Goal: Task Accomplishment & Management: Manage account settings

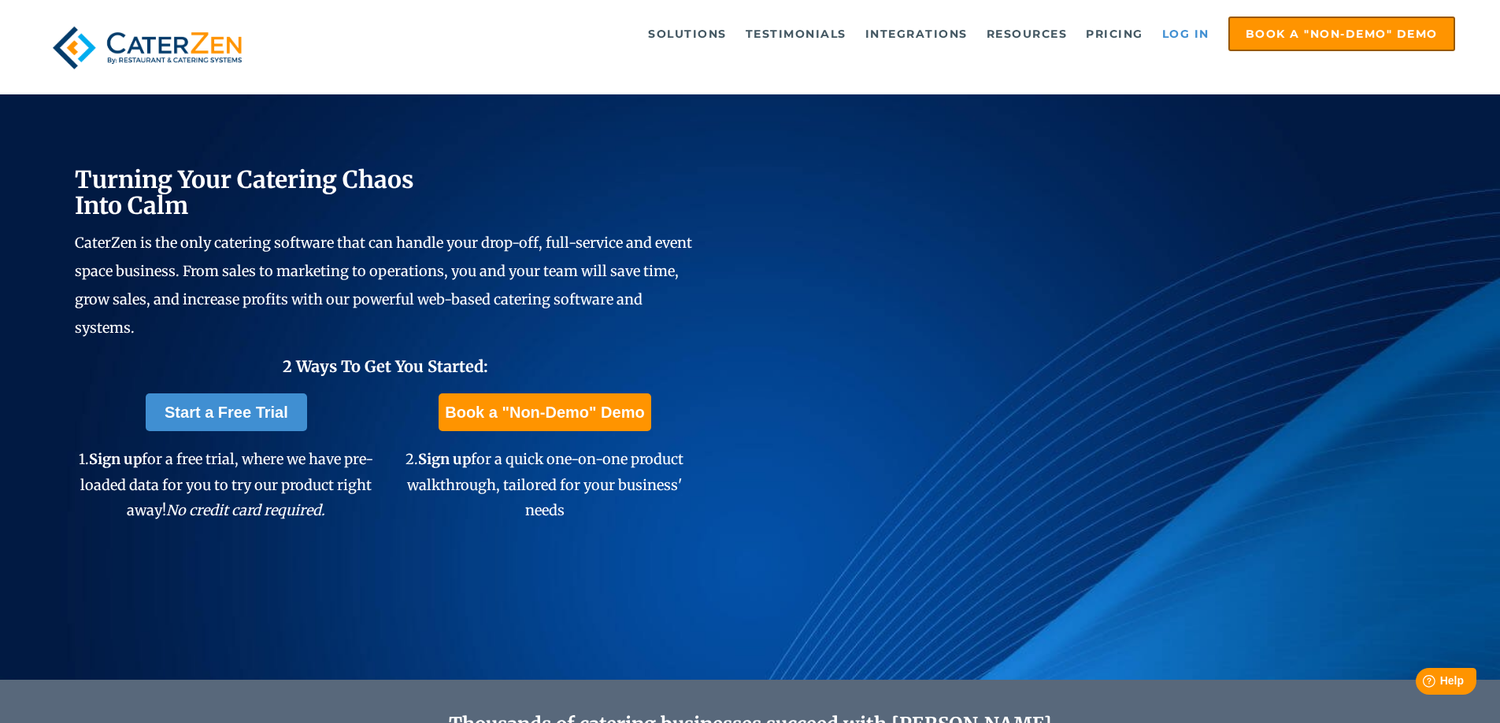
click at [1200, 29] on link "Log in" at bounding box center [1185, 33] width 63 height 31
click at [1172, 35] on link "Log in" at bounding box center [1185, 33] width 63 height 31
click at [1186, 35] on link "Log in" at bounding box center [1185, 33] width 63 height 31
